Goal: Book appointment/travel/reservation

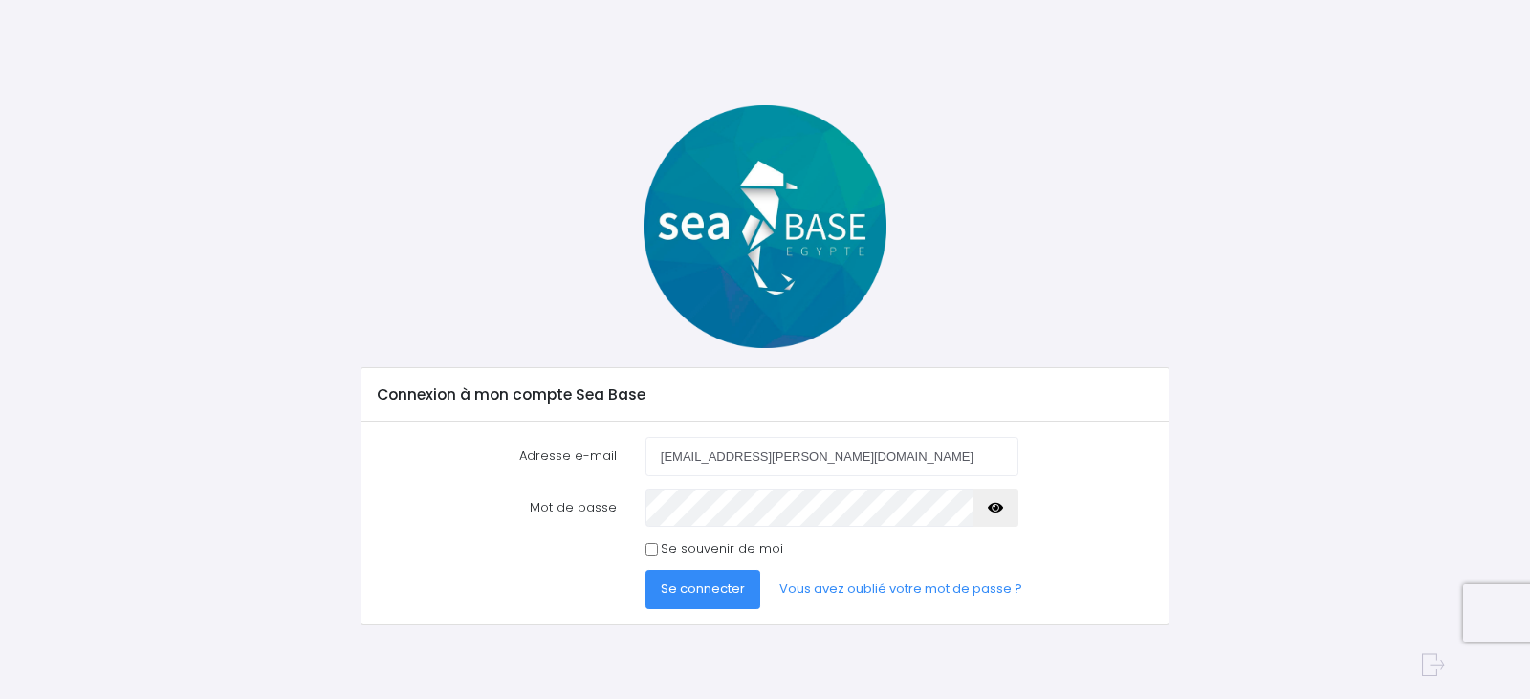
click at [687, 586] on span "Se connecter" at bounding box center [703, 589] width 84 height 18
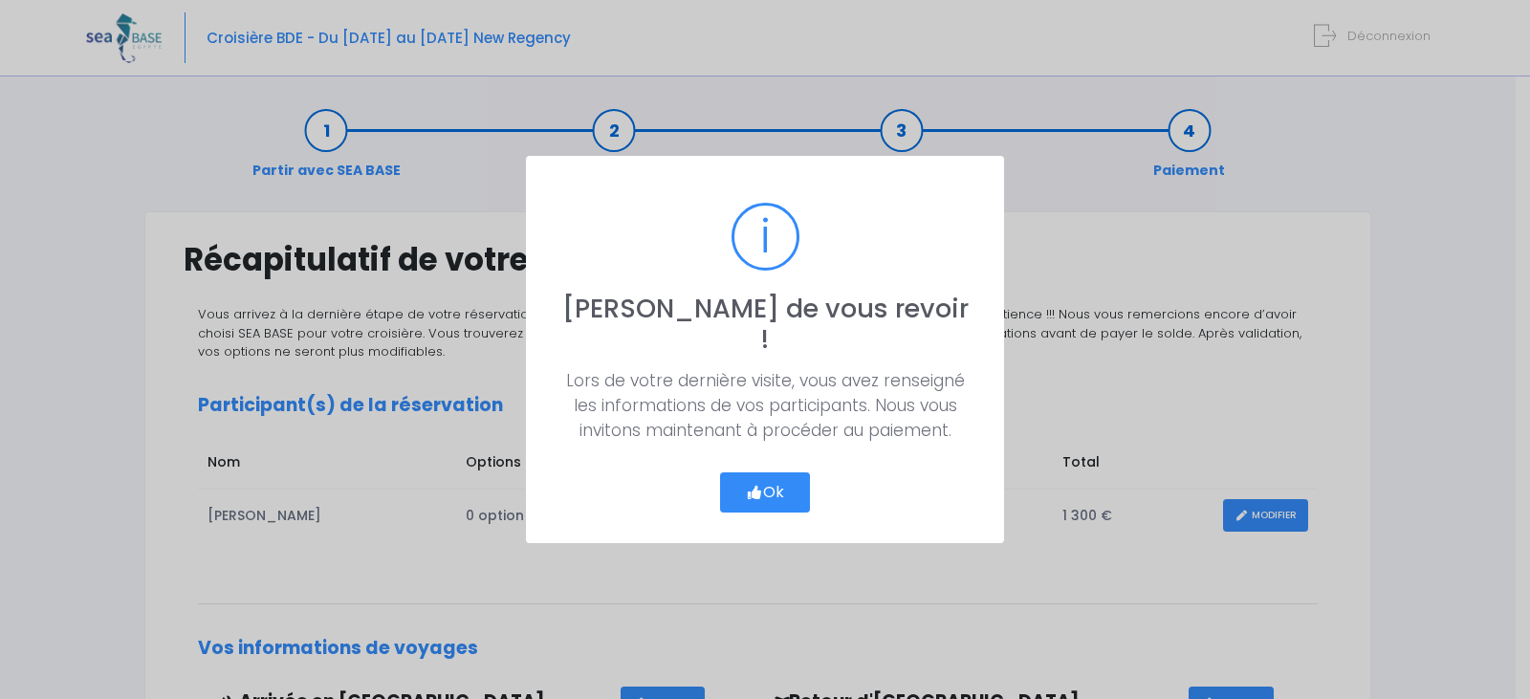
click at [760, 474] on button "Ok" at bounding box center [765, 492] width 90 height 40
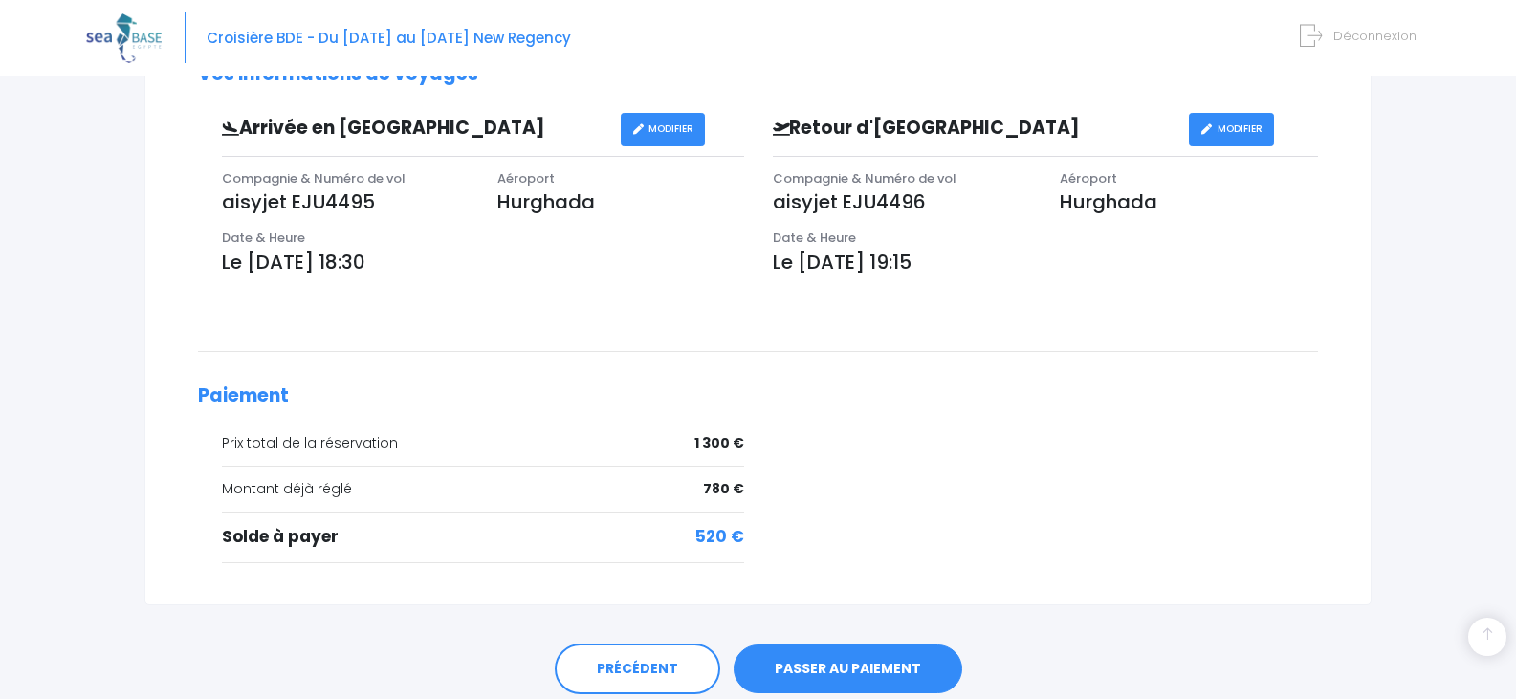
scroll to position [646, 0]
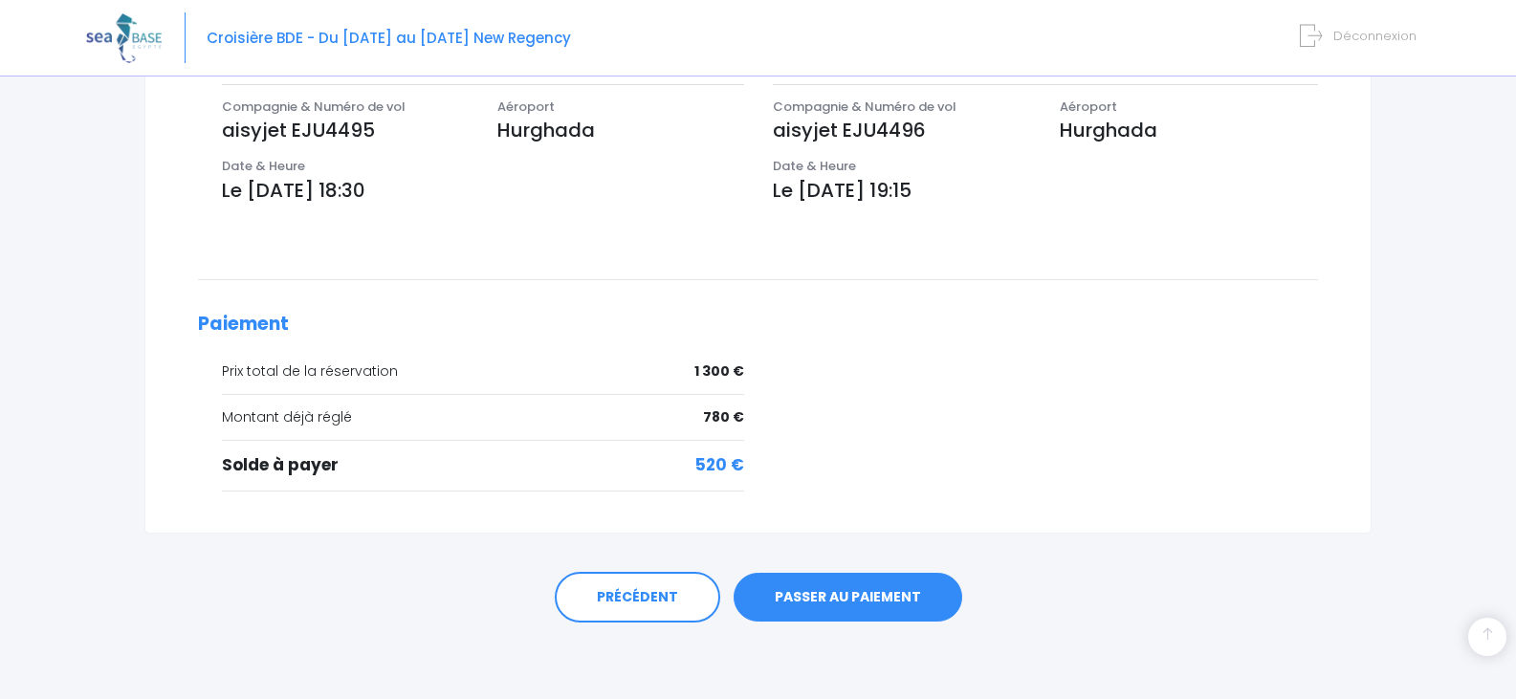
click at [814, 592] on link "PASSER AU PAIEMENT" at bounding box center [847, 598] width 229 height 50
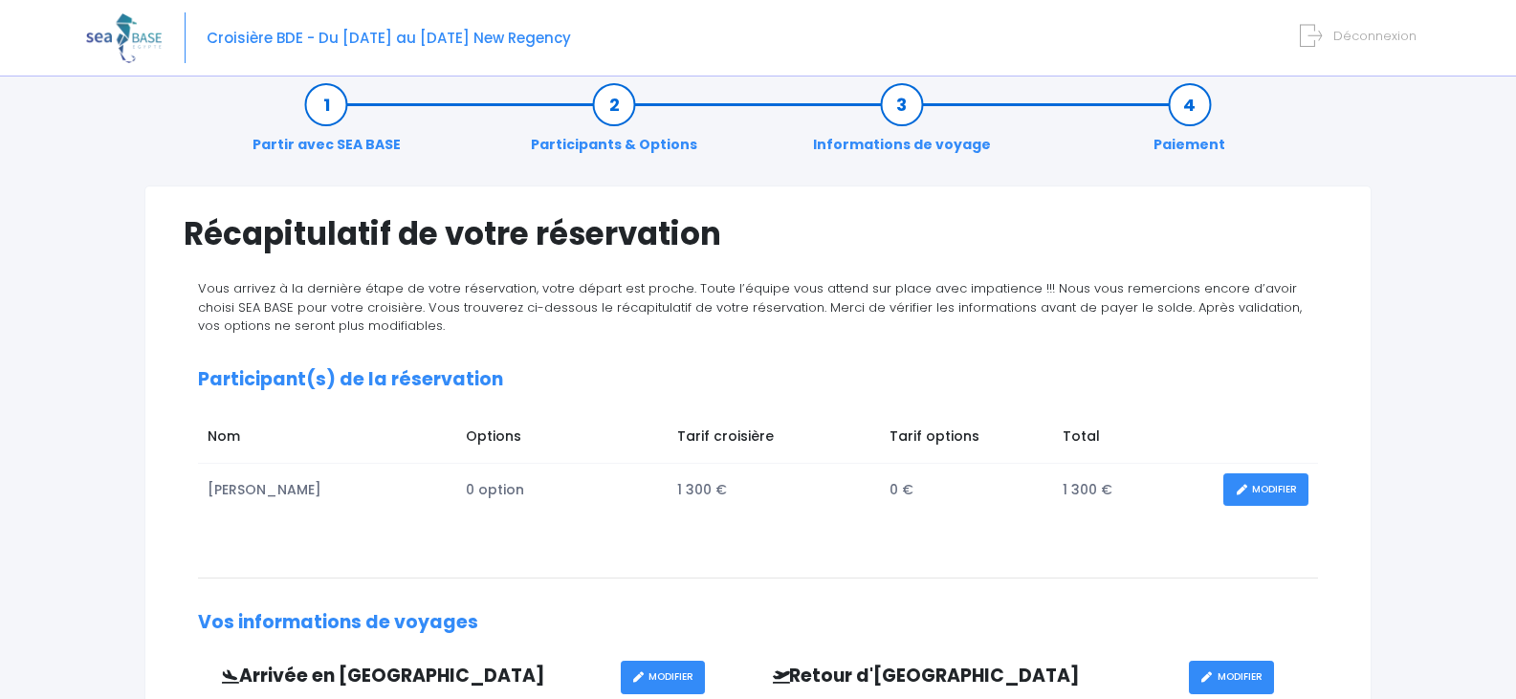
scroll to position [0, 0]
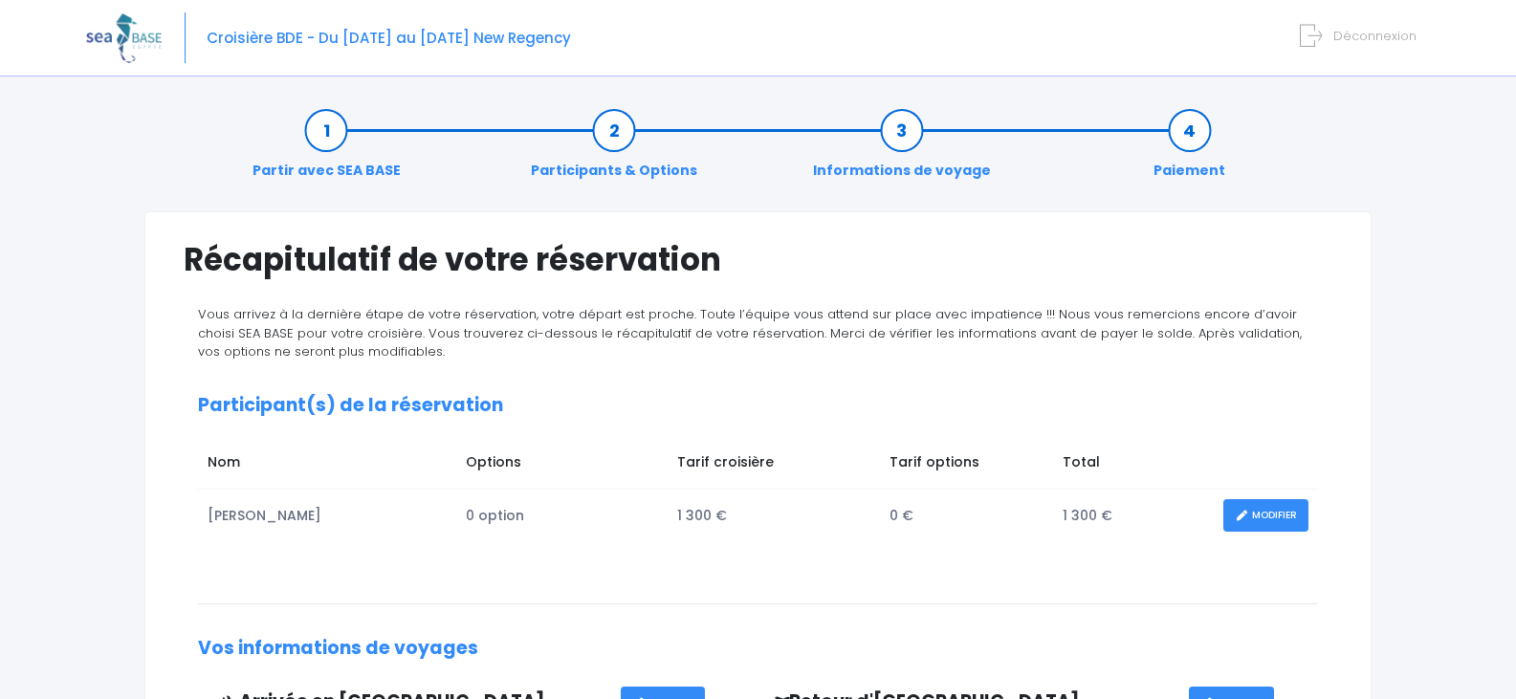
click at [618, 126] on link "Participants & Options" at bounding box center [614, 150] width 186 height 60
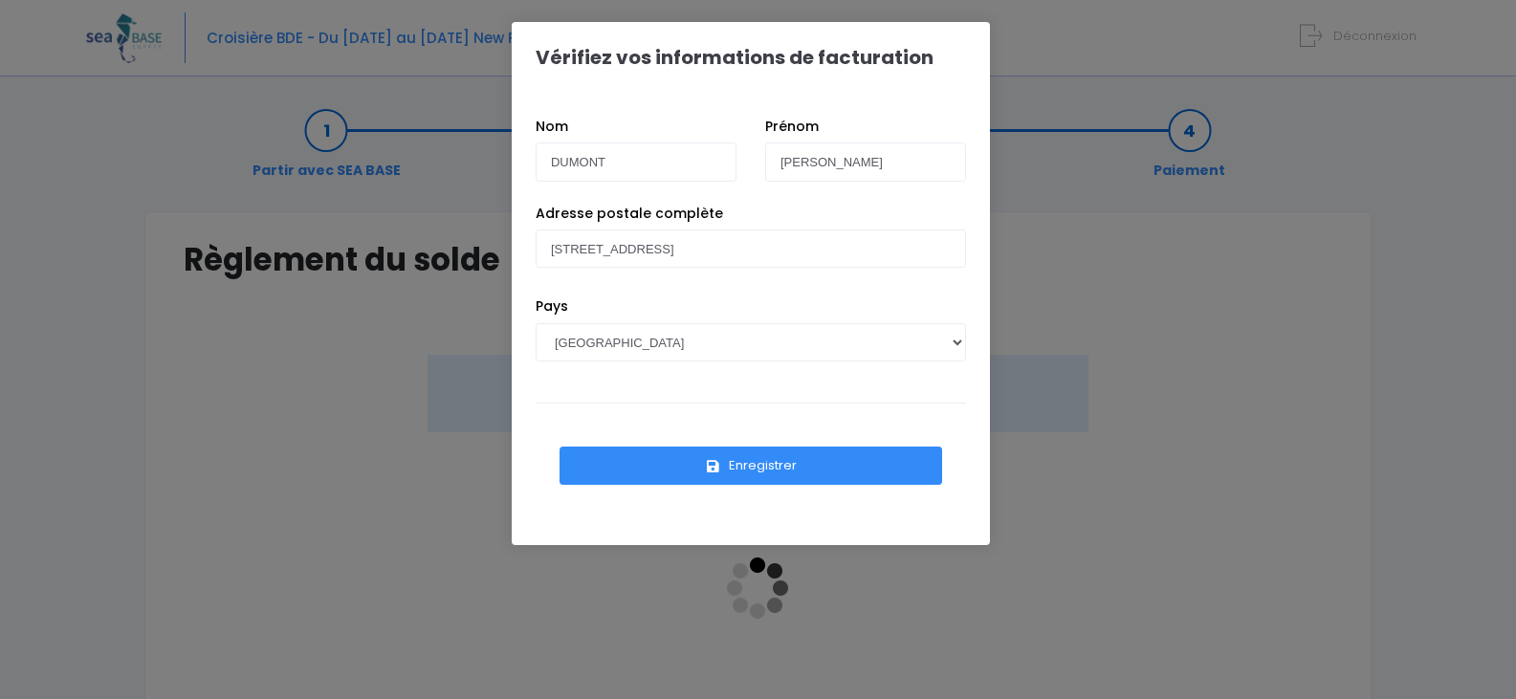
click at [729, 461] on button "Enregistrer" at bounding box center [750, 466] width 383 height 38
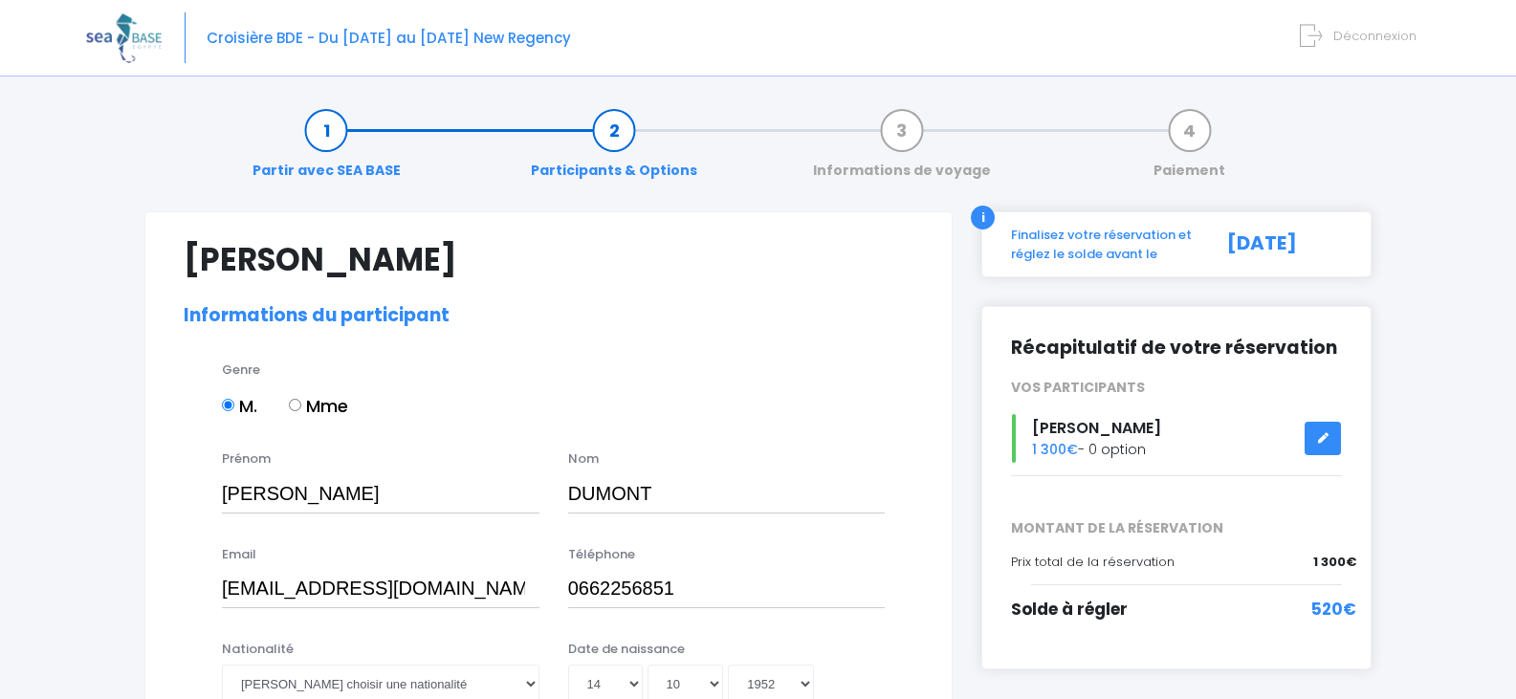
select select "N4"
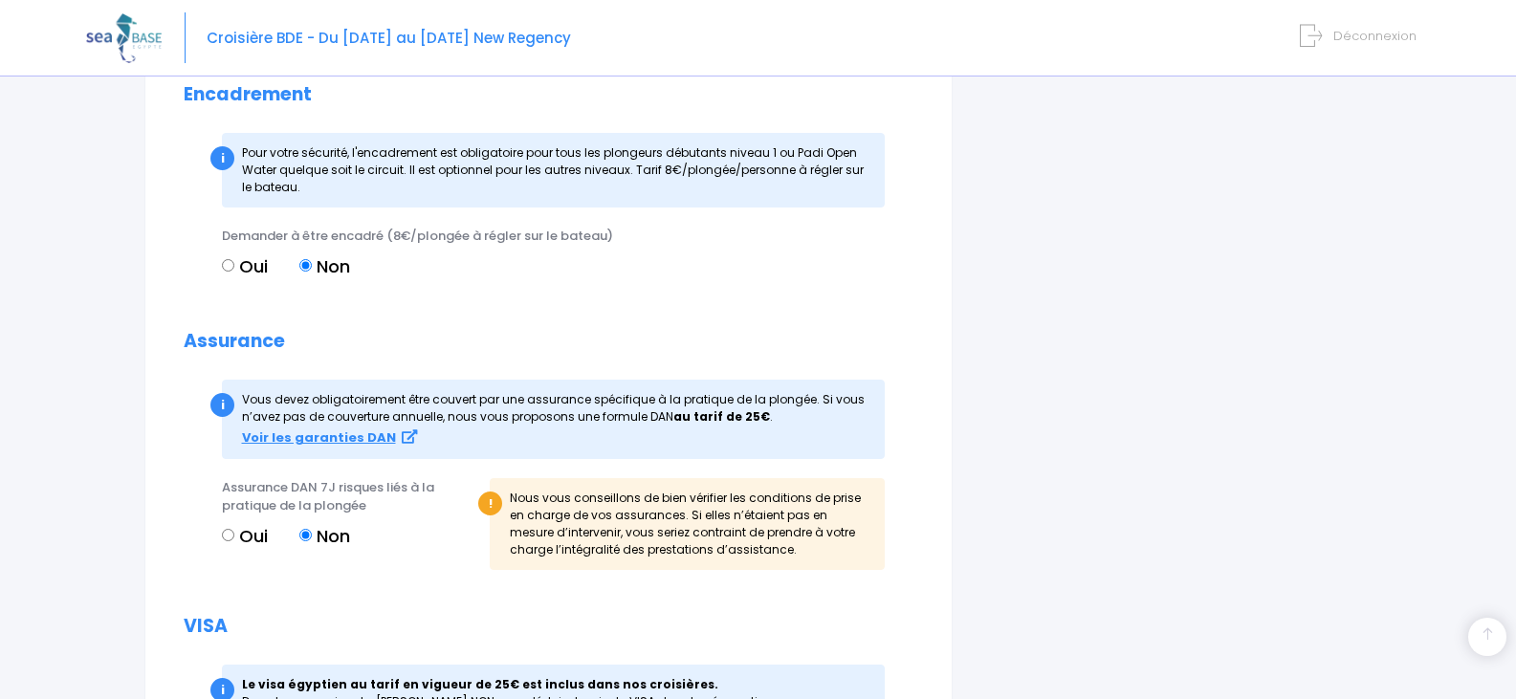
scroll to position [1817, 0]
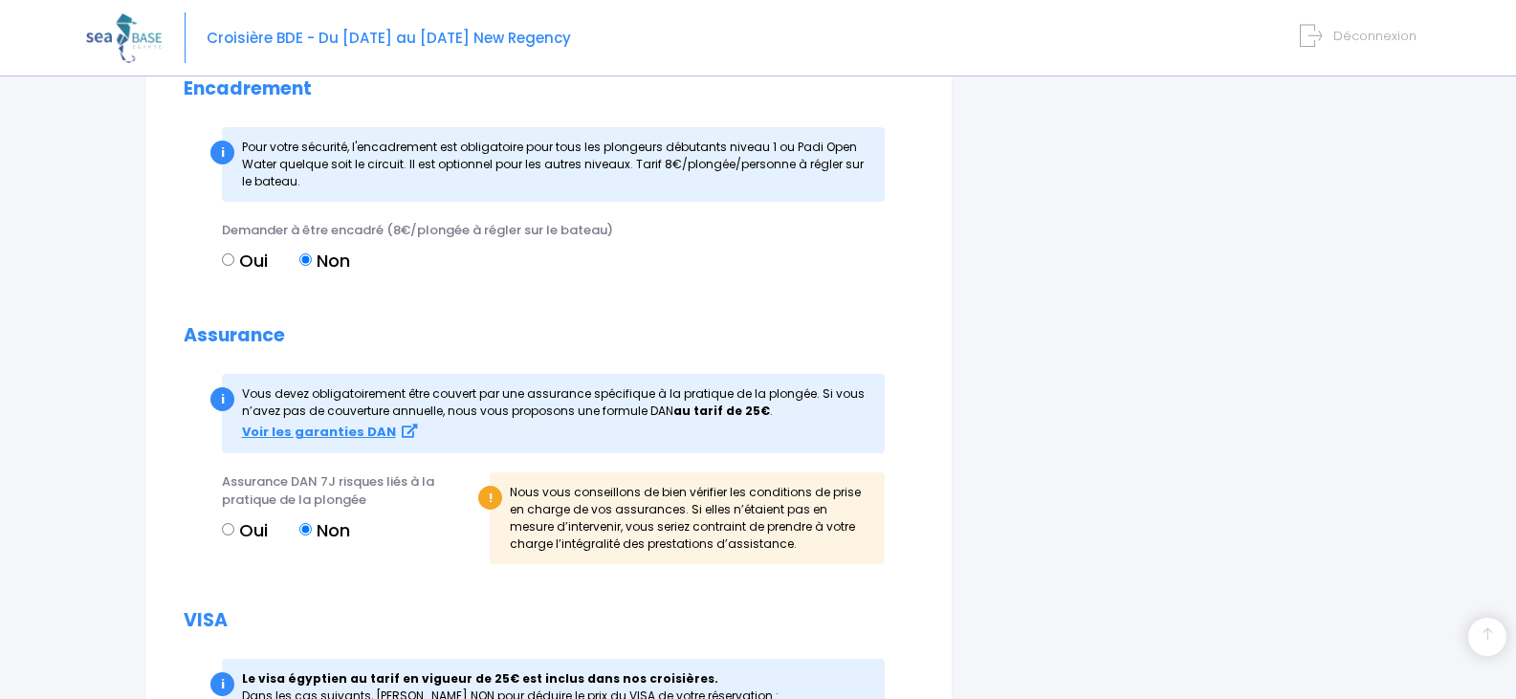
click at [224, 525] on input "Oui" at bounding box center [228, 529] width 12 height 12
radio input "true"
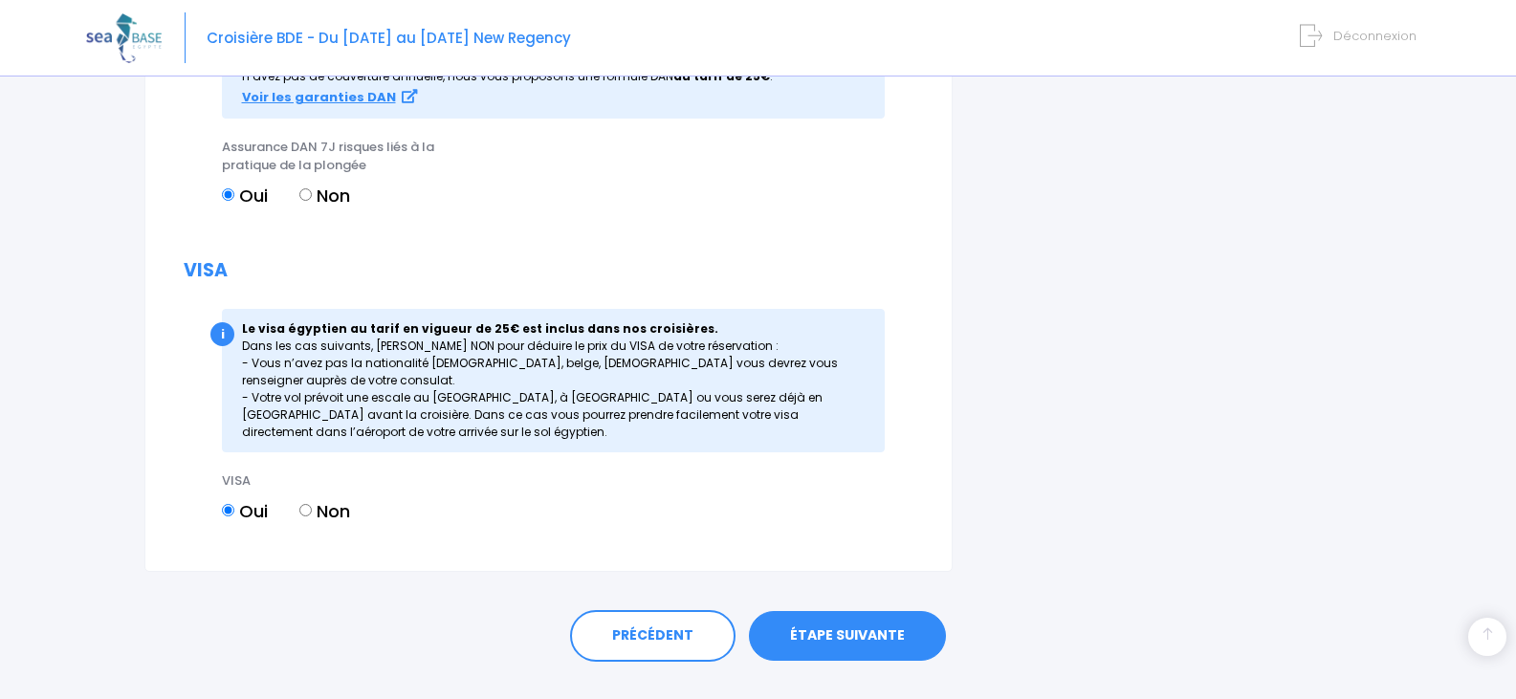
scroll to position [2191, 0]
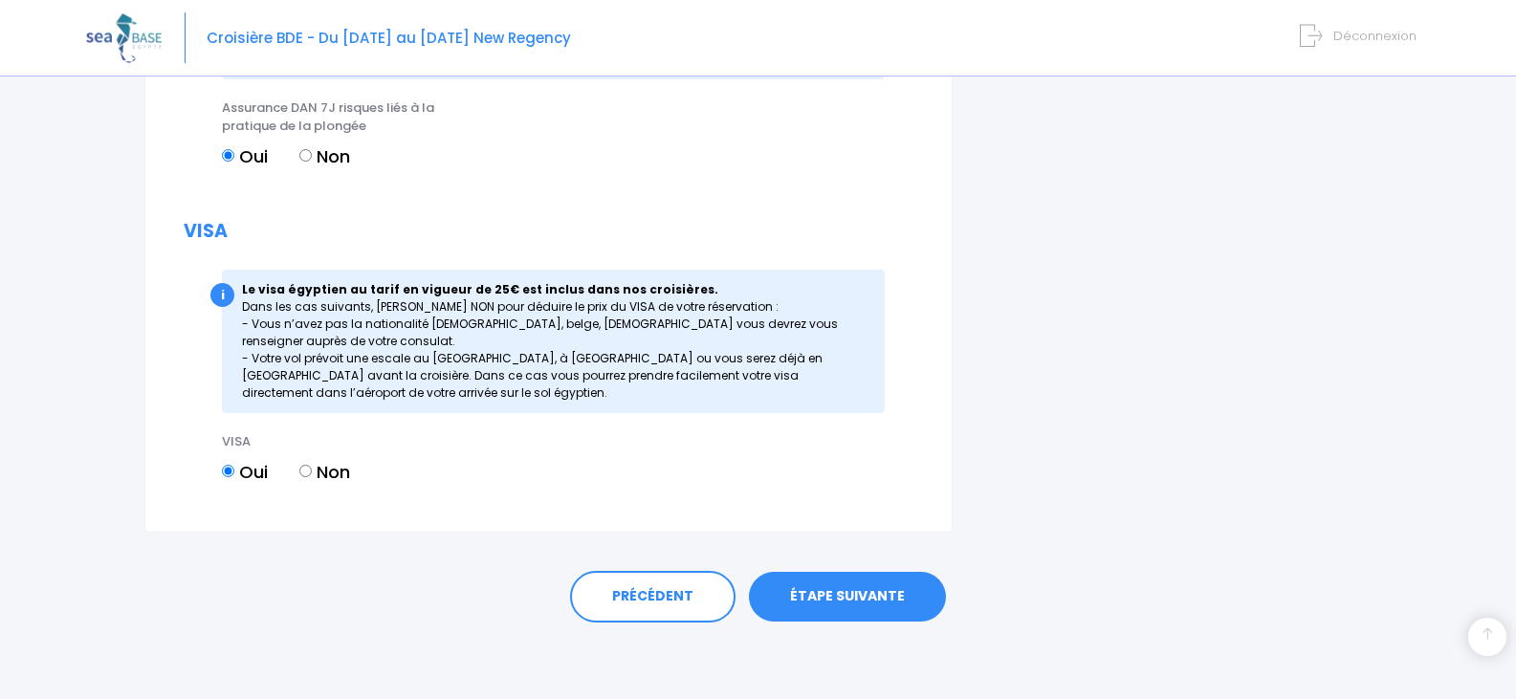
click at [831, 593] on link "ÉTAPE SUIVANTE" at bounding box center [847, 597] width 197 height 50
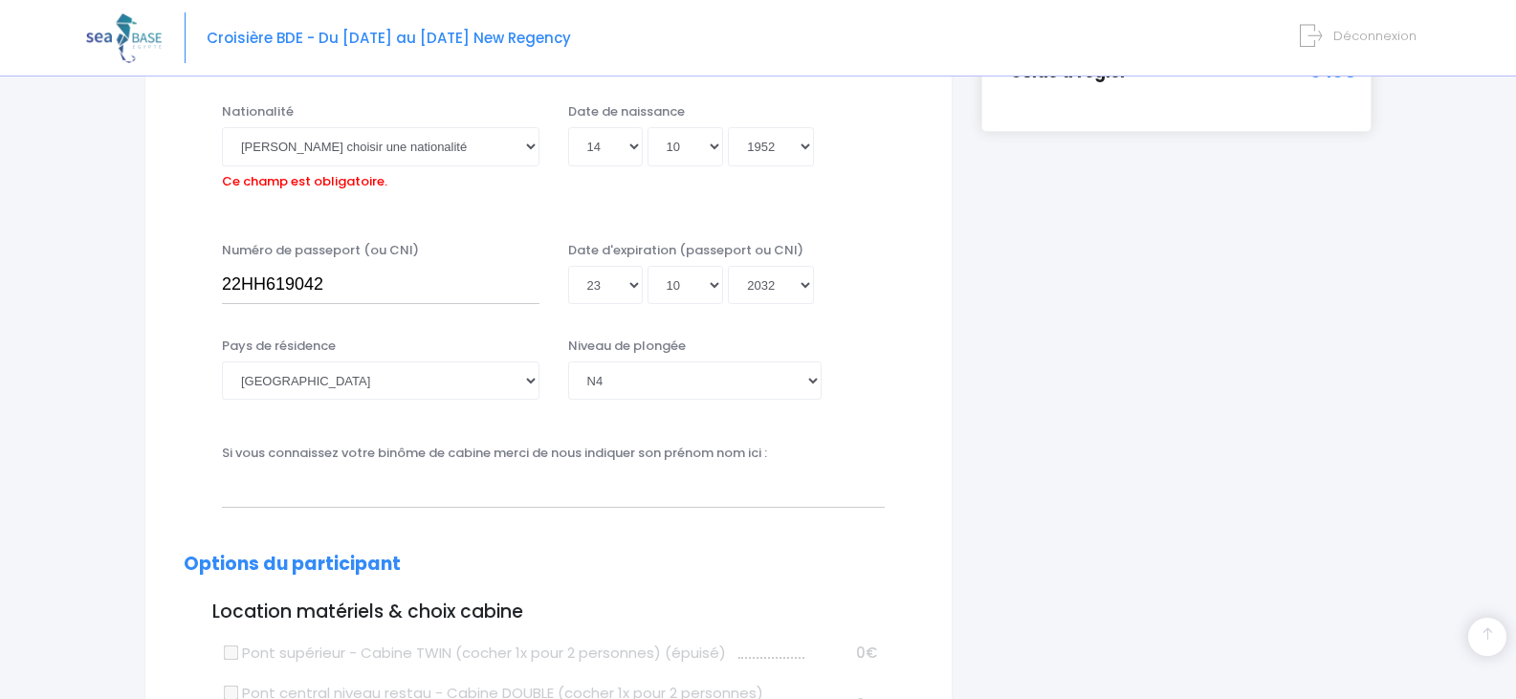
scroll to position [473, 0]
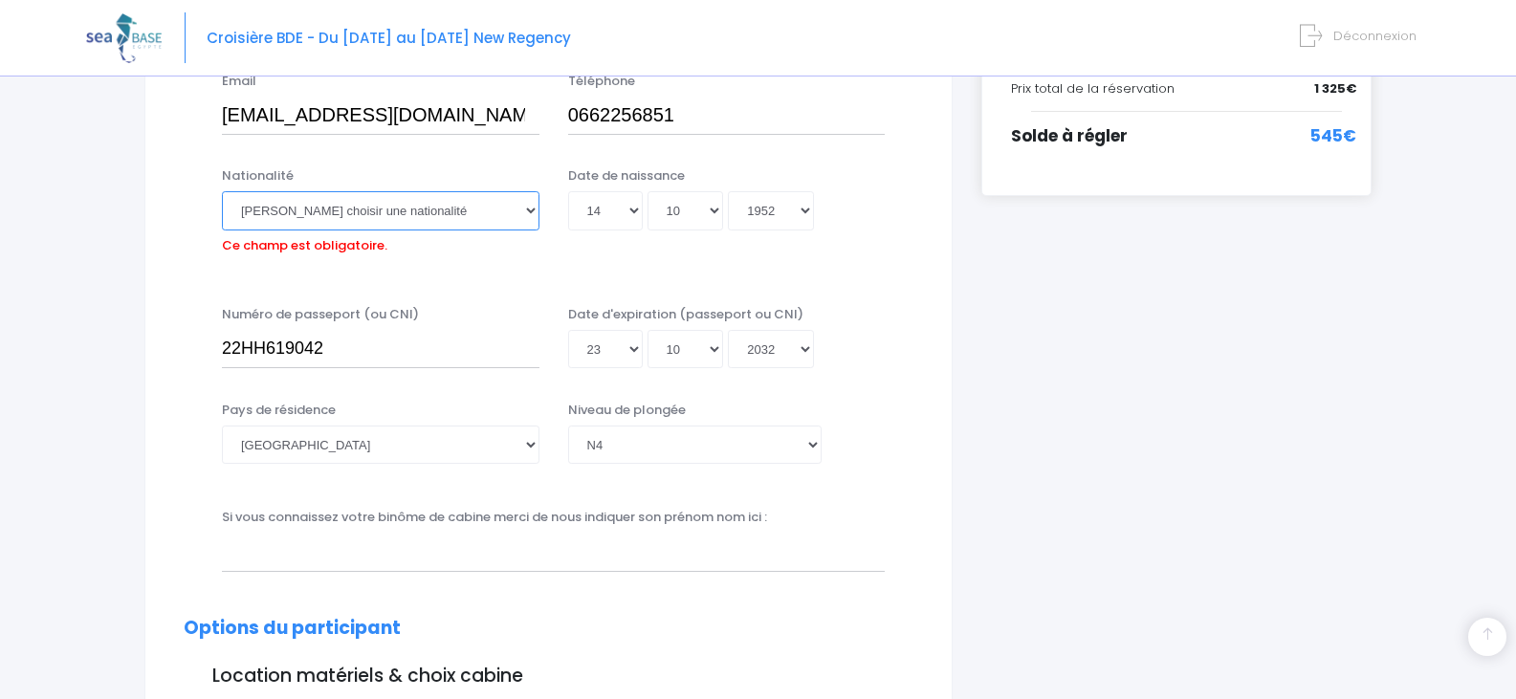
click at [524, 208] on select "Veuillez choisir une nationalité Afghane Albanaise Algerienne Allemande America…" at bounding box center [380, 210] width 317 height 38
select select "Française"
click at [222, 191] on select "Veuillez choisir une nationalité Afghane Albanaise Algerienne Allemande America…" at bounding box center [380, 210] width 317 height 38
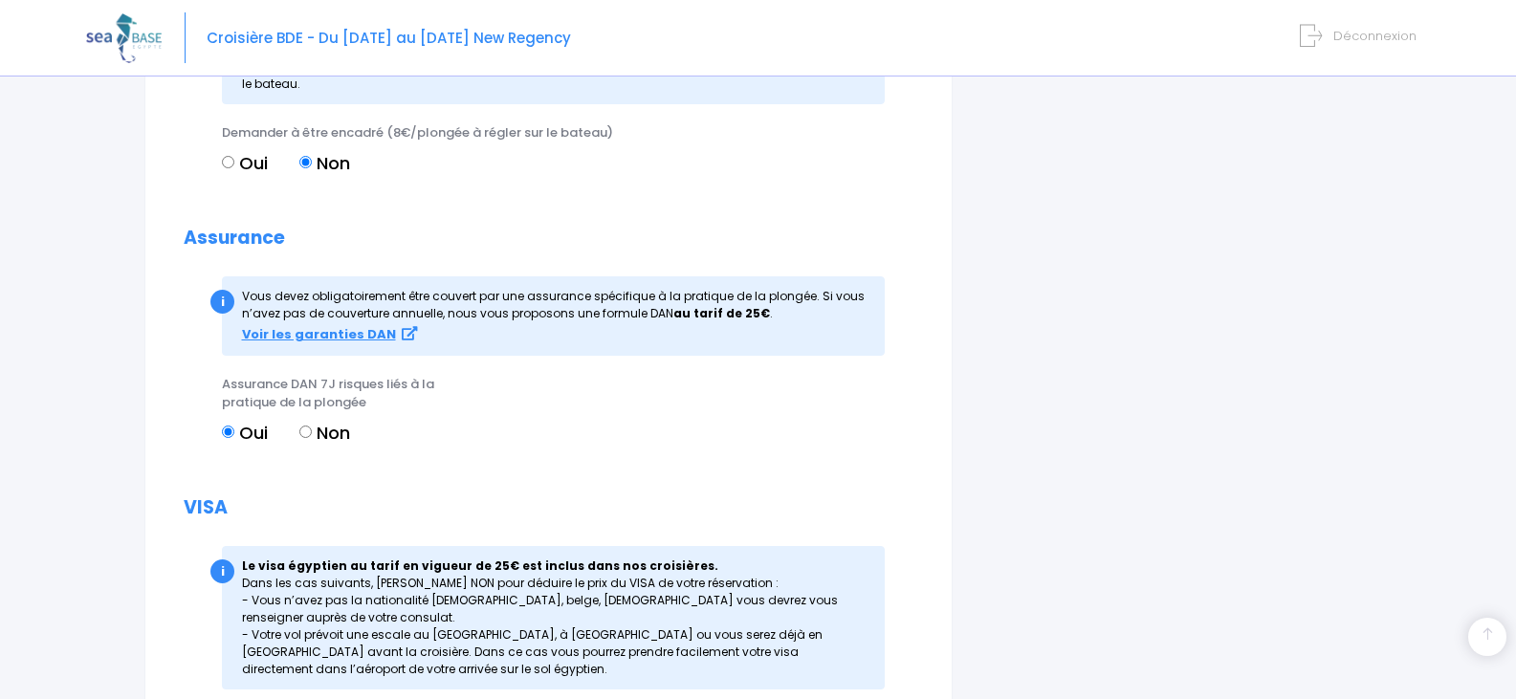
scroll to position [2191, 0]
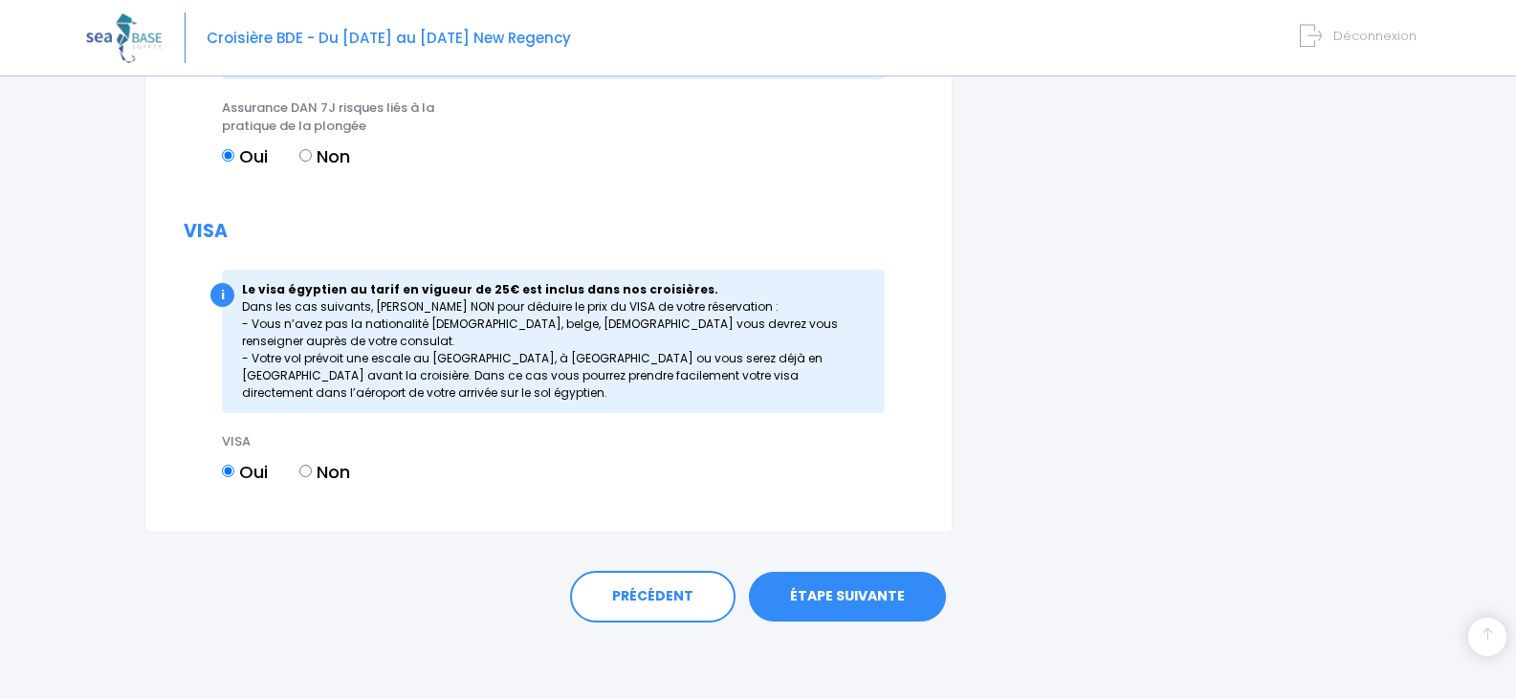
click at [786, 591] on link "ÉTAPE SUIVANTE" at bounding box center [847, 597] width 197 height 50
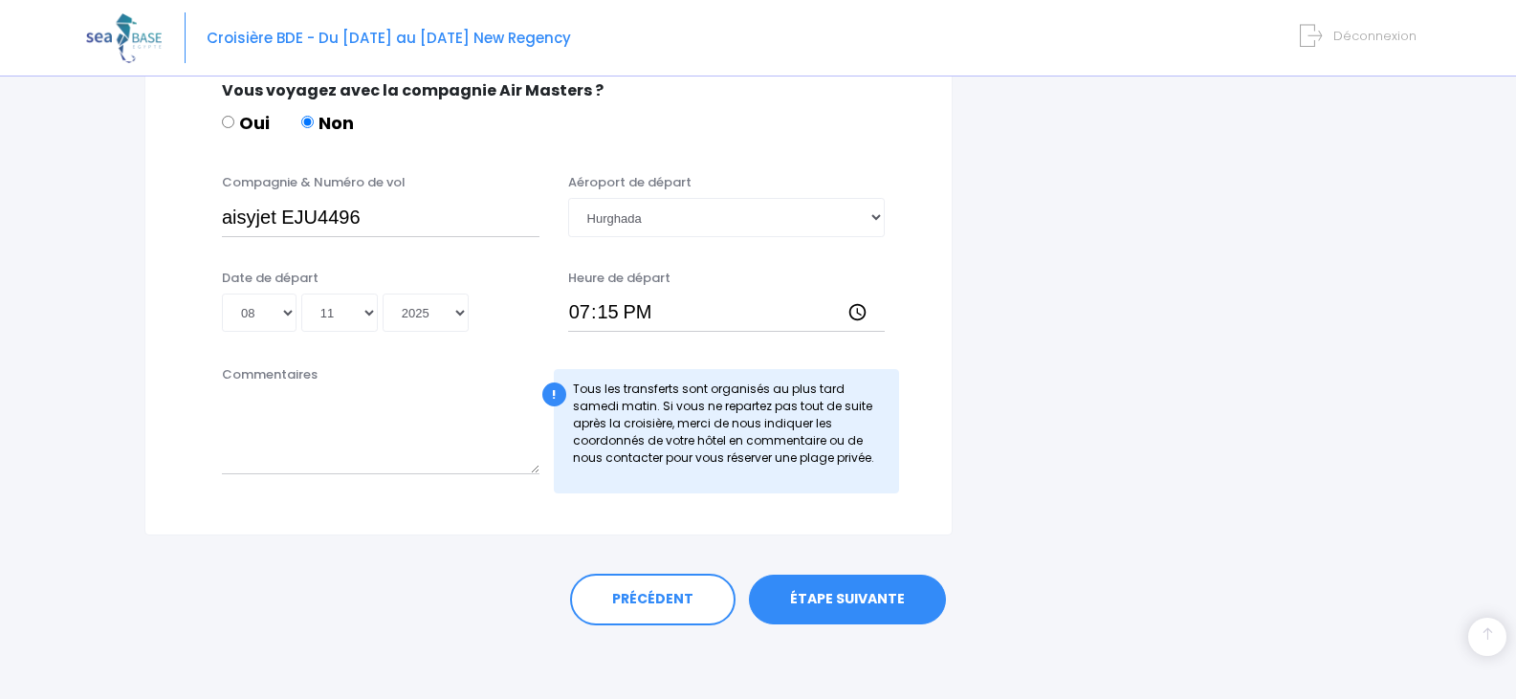
scroll to position [981, 0]
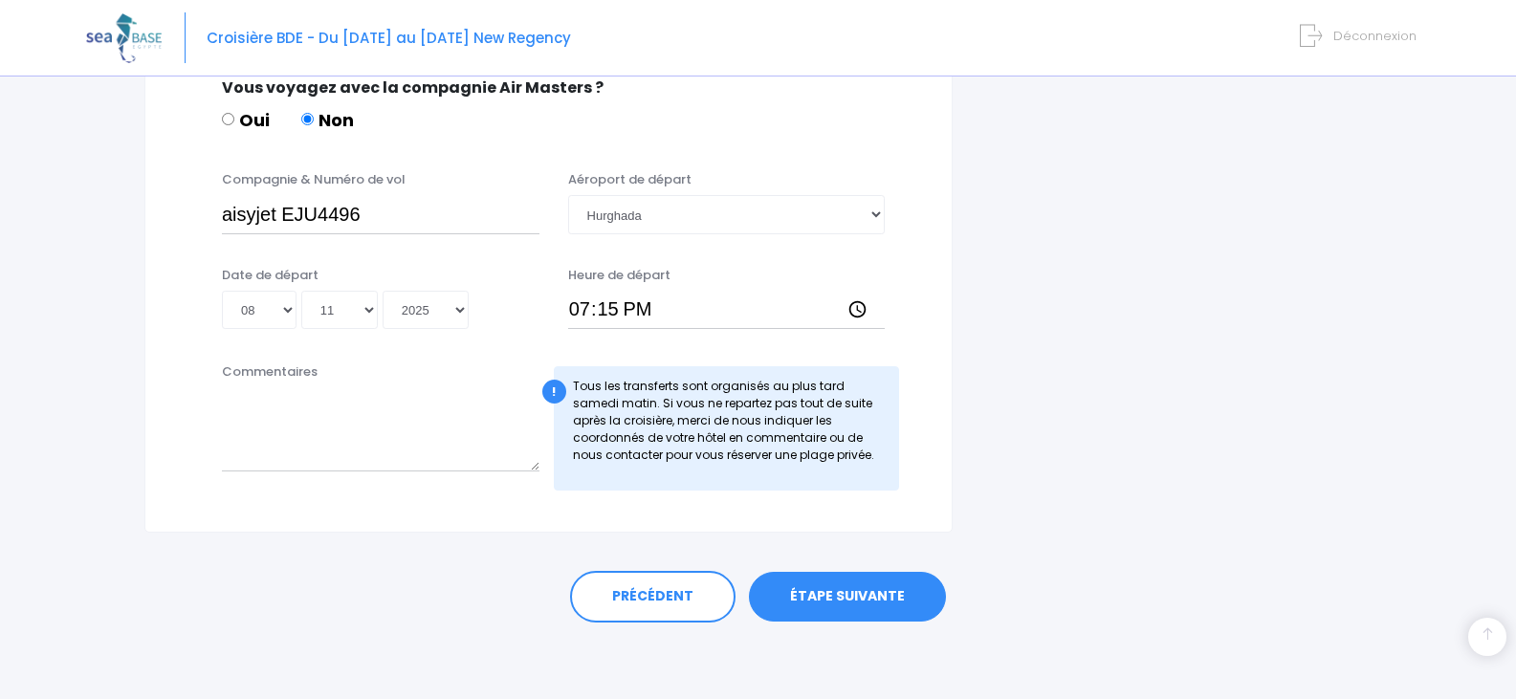
click at [831, 599] on link "ÉTAPE SUIVANTE" at bounding box center [847, 597] width 197 height 50
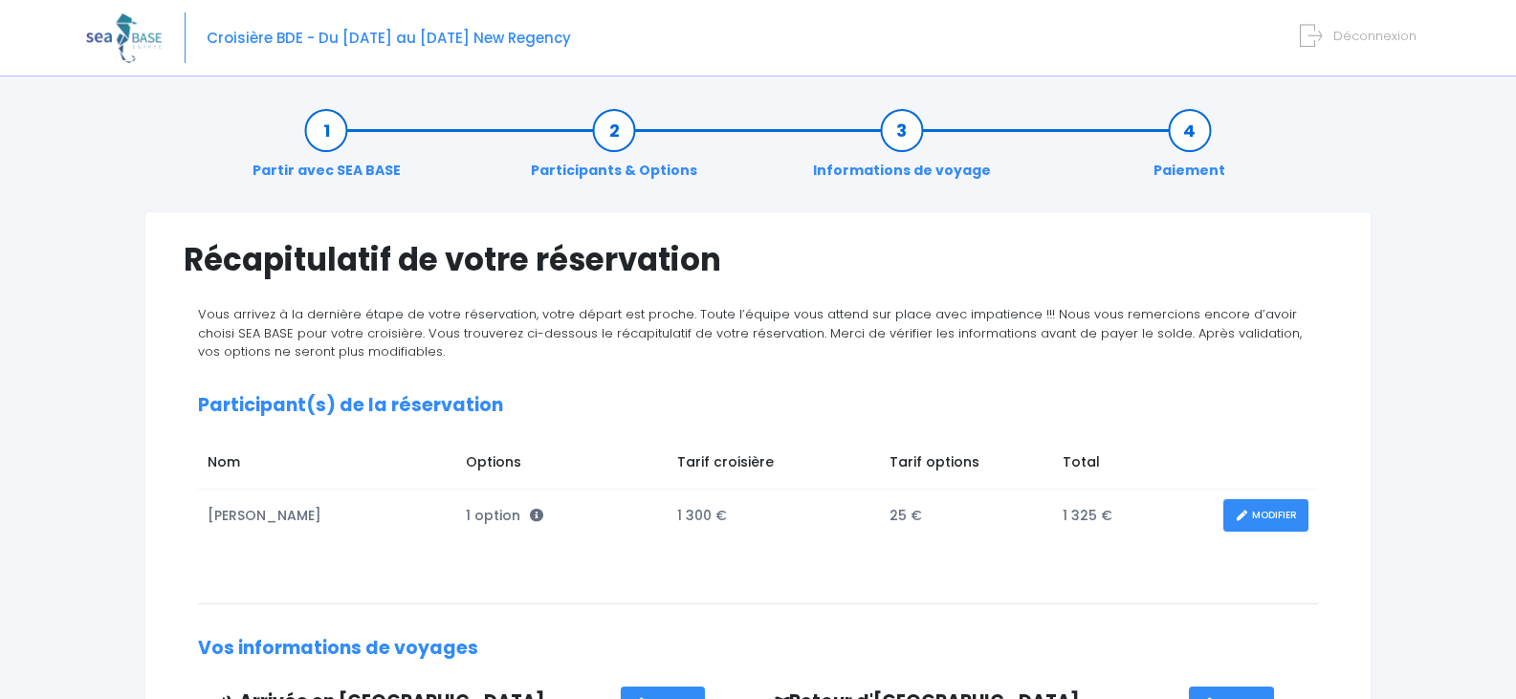
click at [1183, 130] on link "Paiement" at bounding box center [1189, 150] width 91 height 60
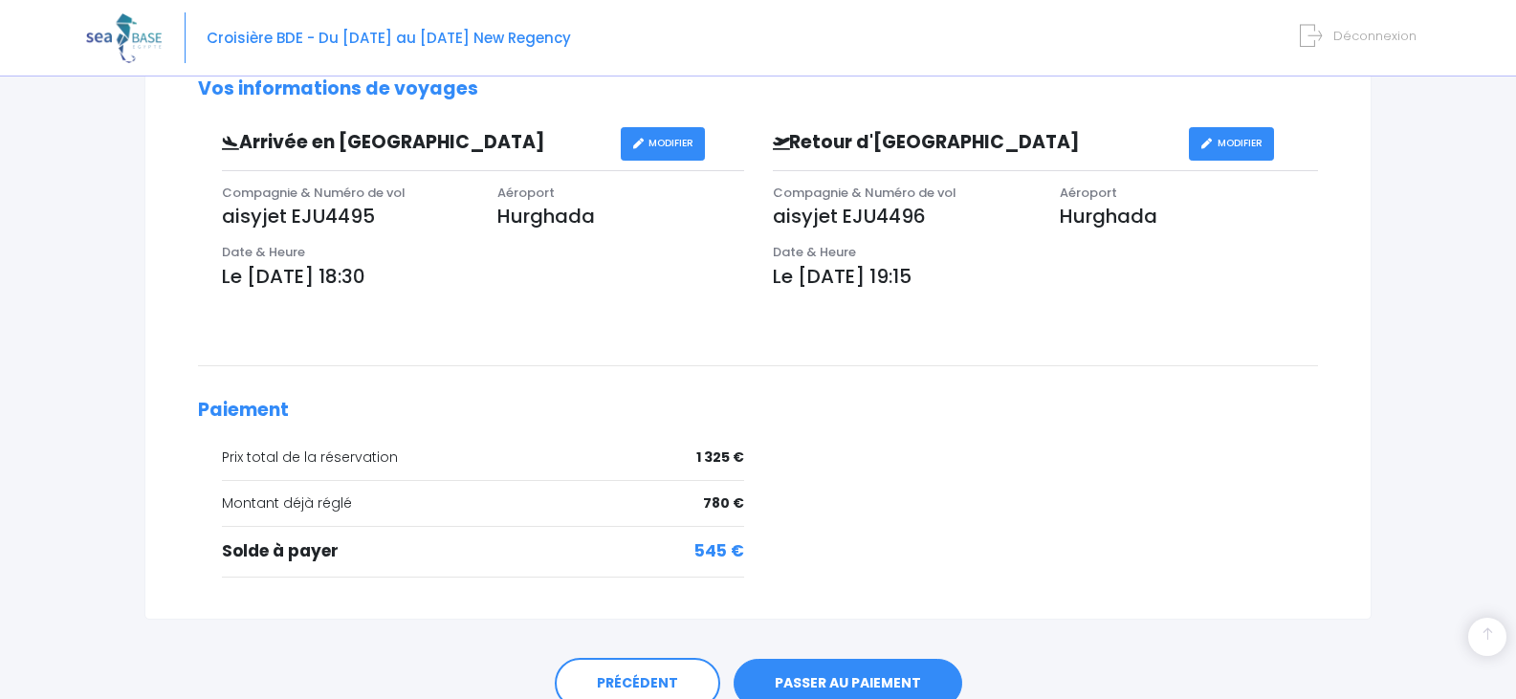
scroll to position [646, 0]
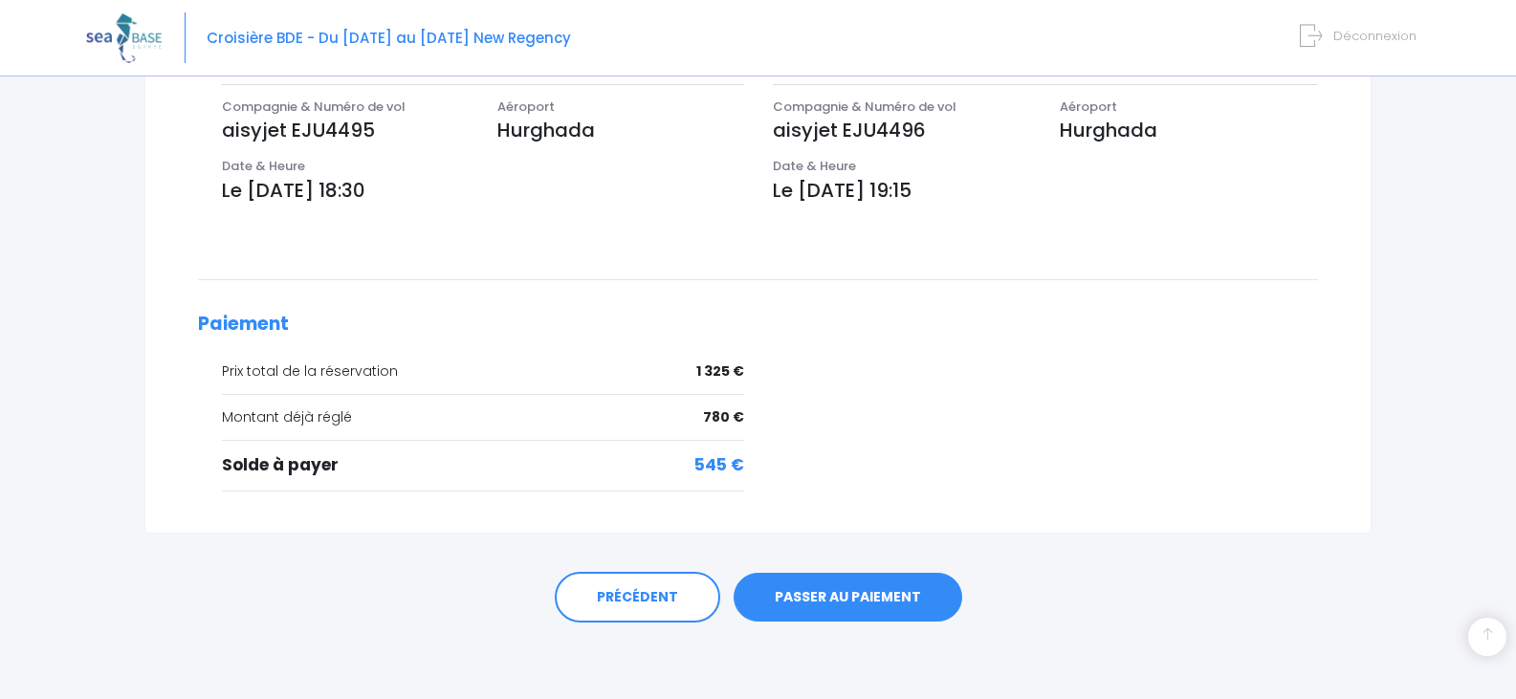
click at [832, 600] on link "PASSER AU PAIEMENT" at bounding box center [847, 598] width 229 height 50
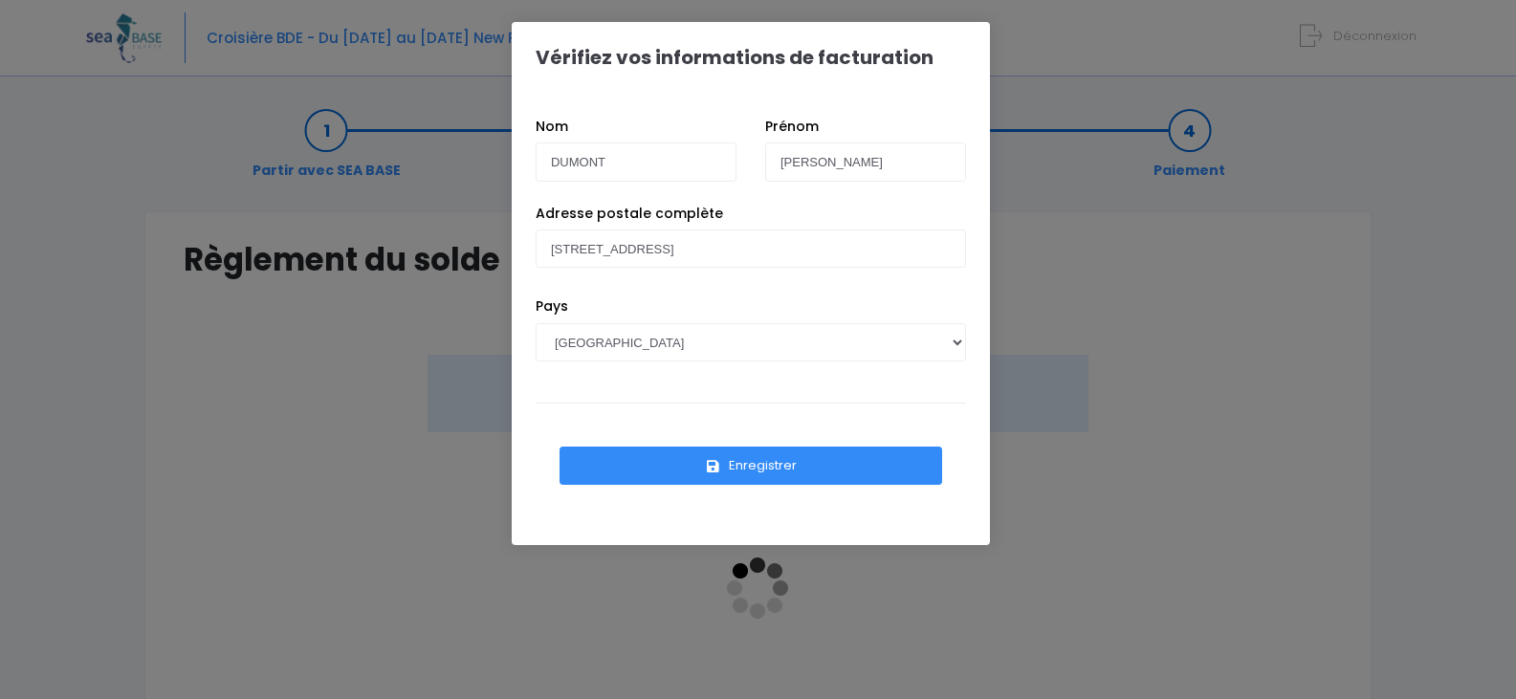
click at [735, 460] on button "Enregistrer" at bounding box center [750, 466] width 383 height 38
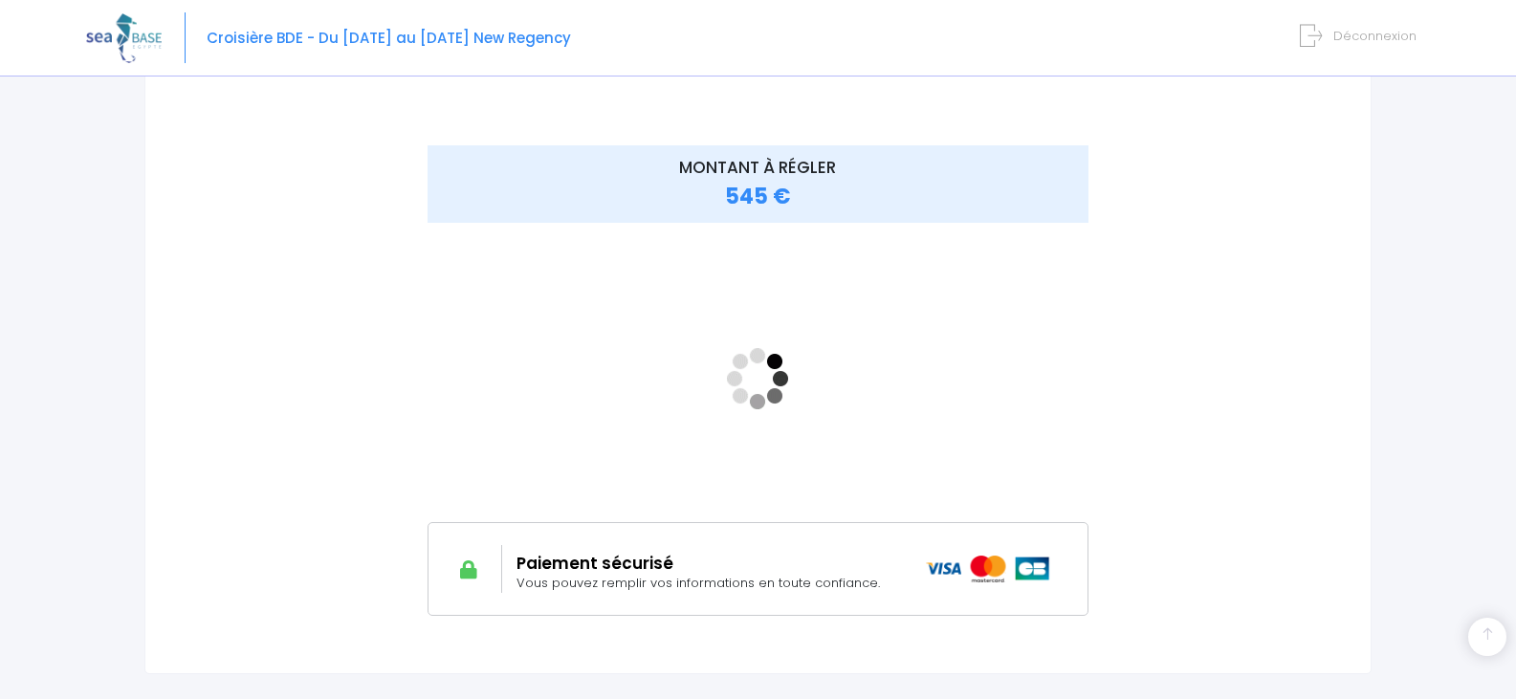
scroll to position [350, 0]
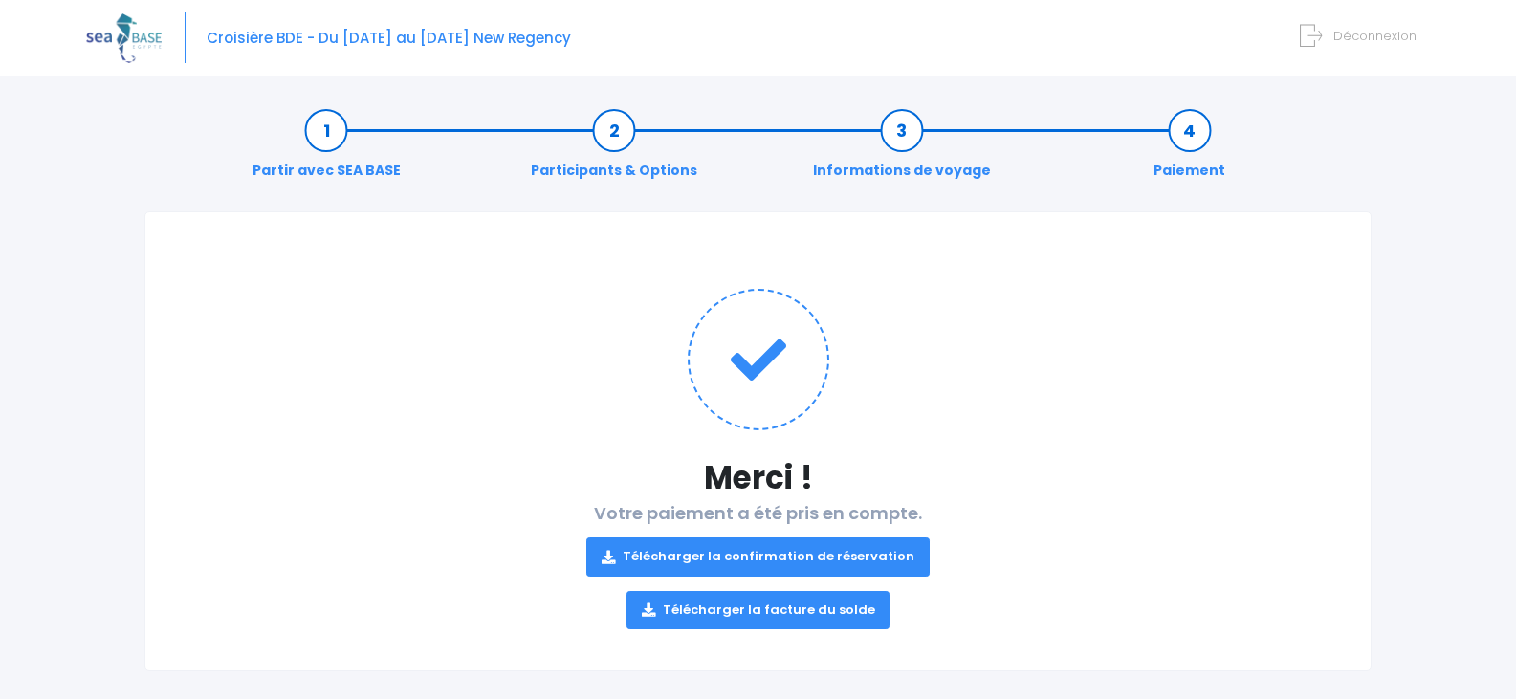
click at [775, 608] on link "Télécharger la facture du solde" at bounding box center [758, 610] width 264 height 38
